Goal: Task Accomplishment & Management: Manage account settings

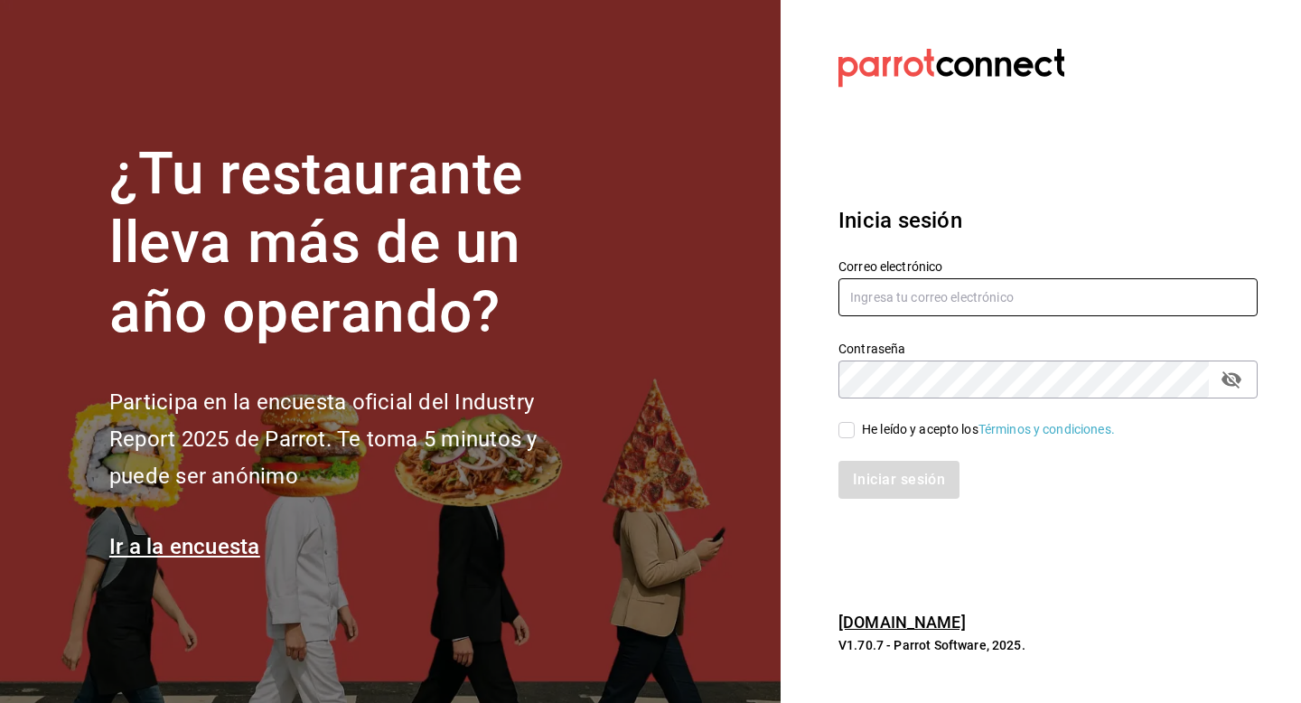
click at [968, 286] on input "text" at bounding box center [1047, 297] width 419 height 38
type input "[EMAIL_ADDRESS][DOMAIN_NAME]"
click at [849, 432] on input "He leído y acepto los Términos y condiciones." at bounding box center [846, 430] width 16 height 16
checkbox input "true"
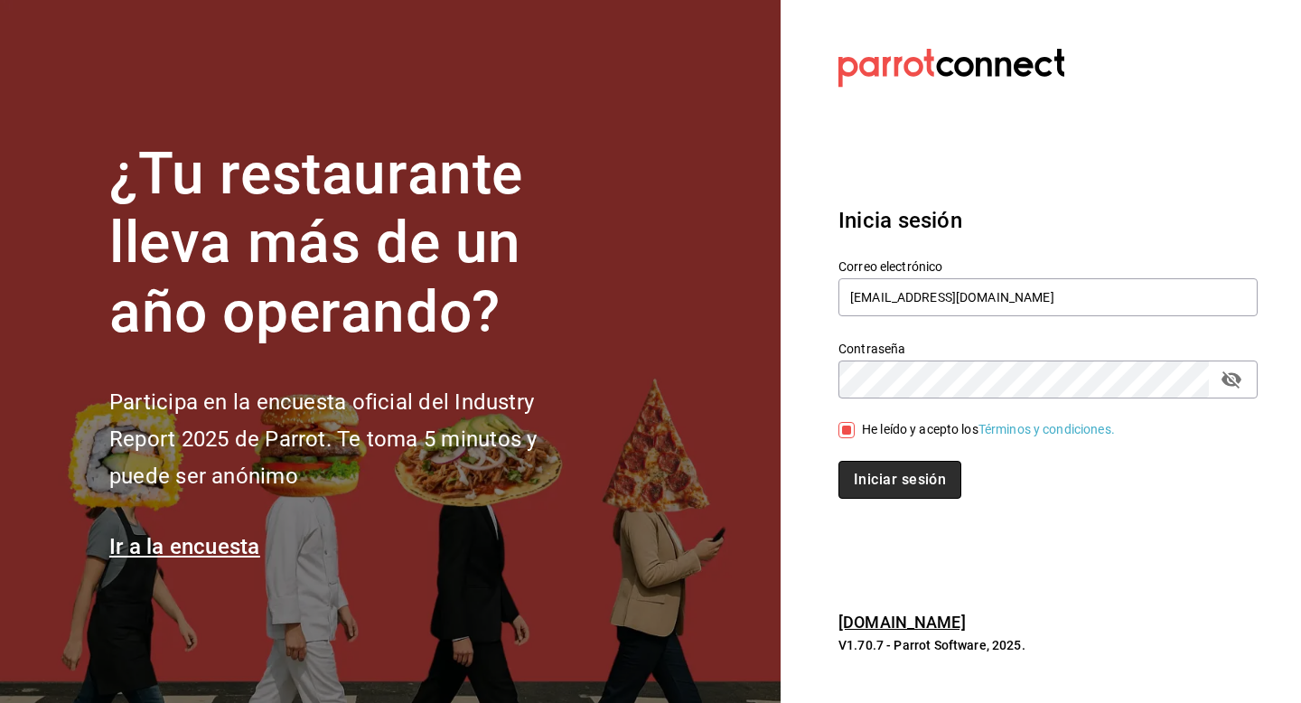
click at [866, 466] on button "Iniciar sesión" at bounding box center [899, 480] width 123 height 38
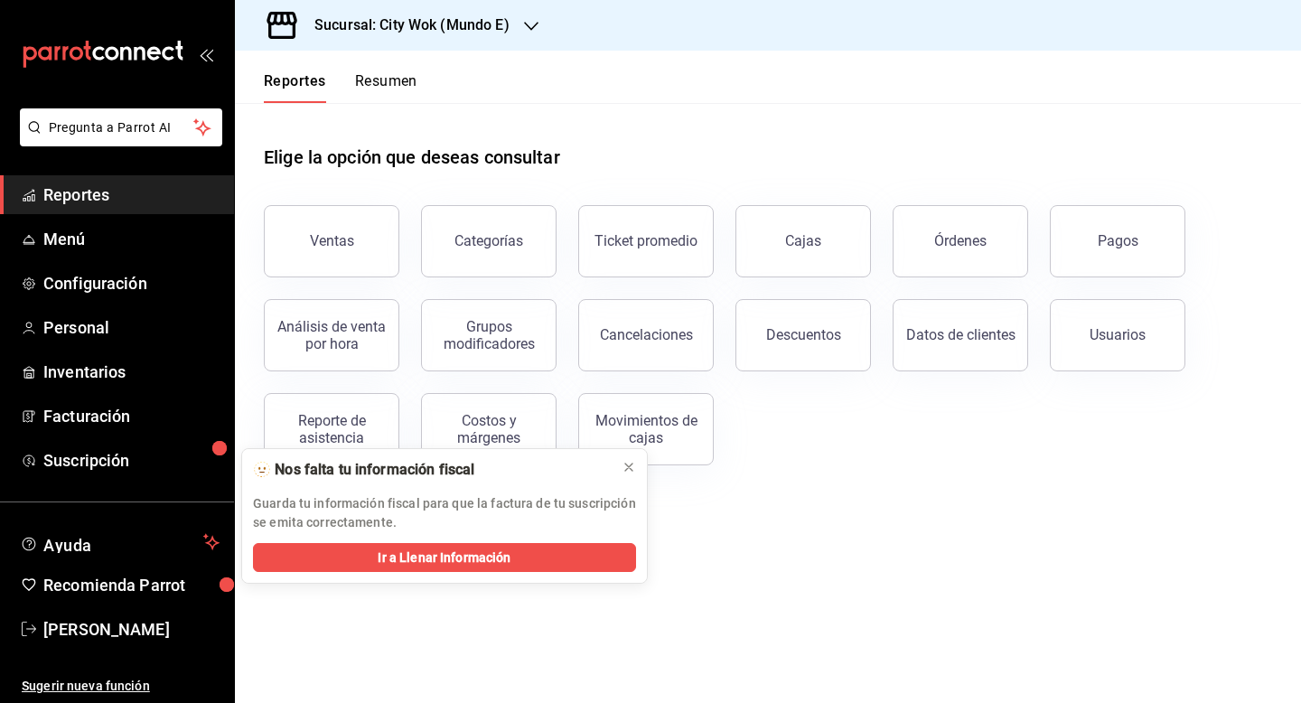
click at [397, 78] on button "Resumen" at bounding box center [386, 87] width 62 height 31
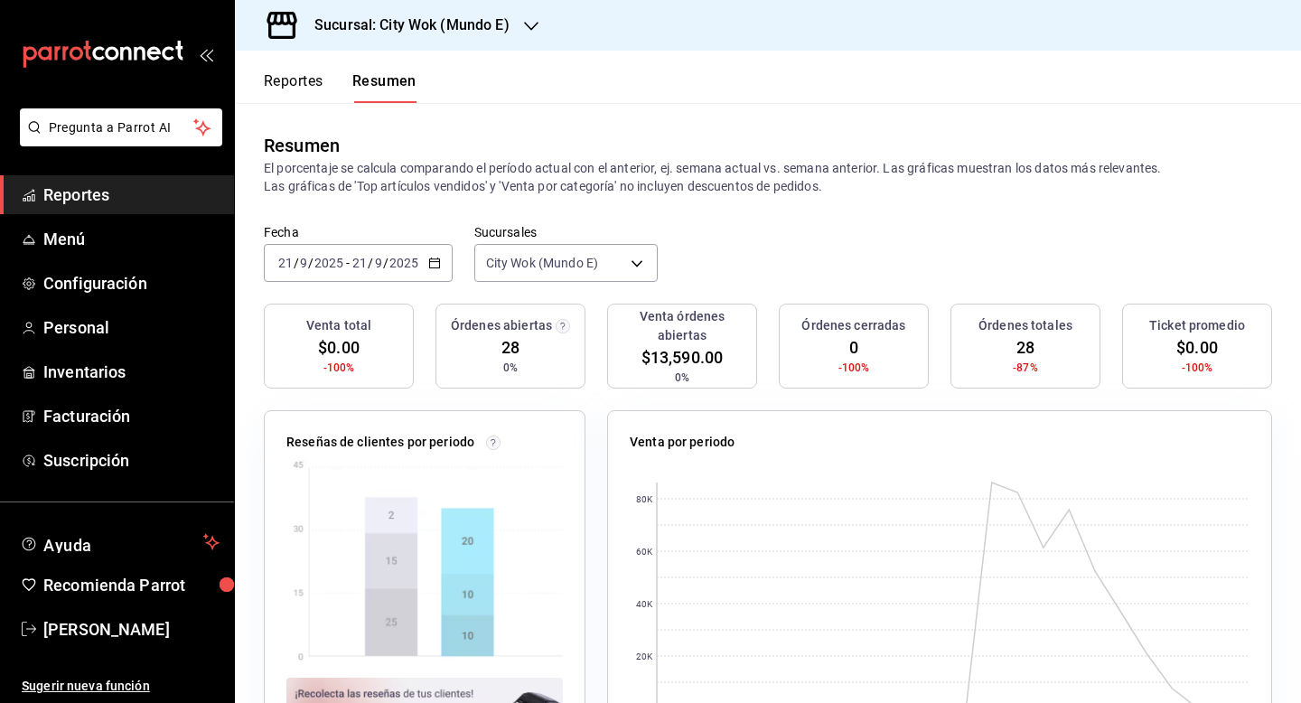
click at [473, 18] on h3 "Sucursal: City Wok (Mundo E)" at bounding box center [405, 25] width 210 height 22
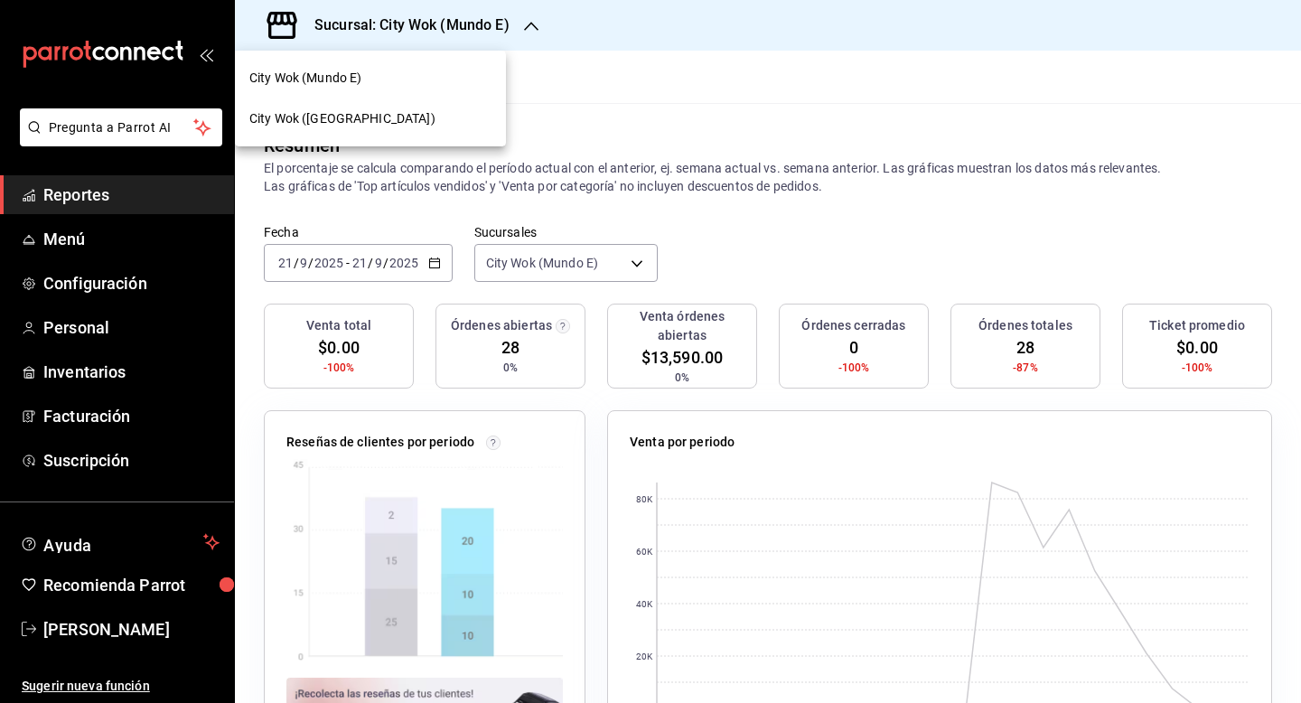
click at [394, 112] on div "City Wok ([GEOGRAPHIC_DATA])" at bounding box center [370, 118] width 242 height 19
